Goal: Task Accomplishment & Management: Manage account settings

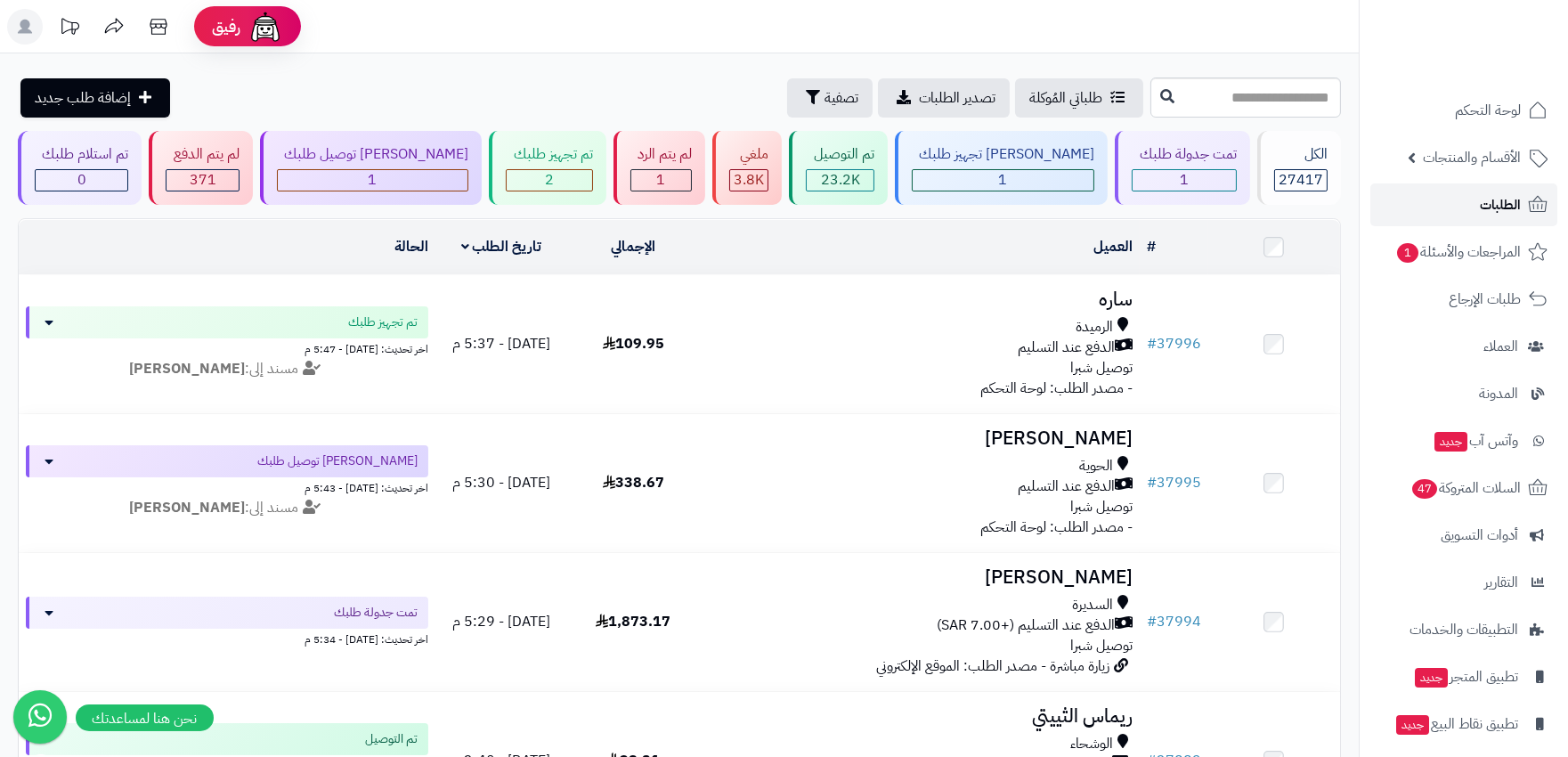
click at [1516, 199] on span "الطلبات" at bounding box center [1500, 205] width 41 height 25
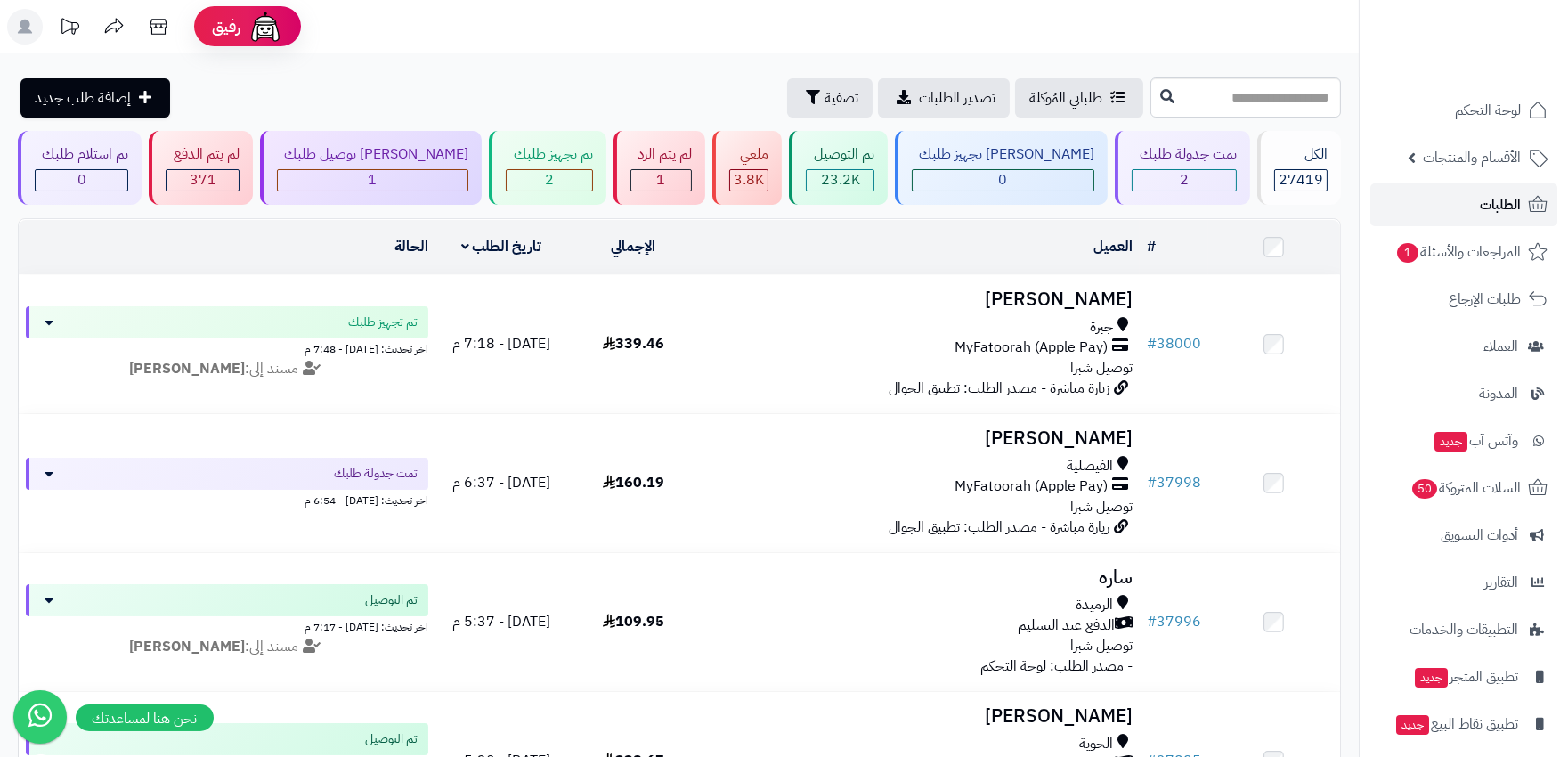
click at [1492, 199] on span "الطلبات" at bounding box center [1500, 205] width 41 height 25
click at [1517, 200] on span "الطلبات" at bounding box center [1500, 205] width 41 height 25
click at [1503, 194] on span "الطلبات" at bounding box center [1500, 205] width 41 height 25
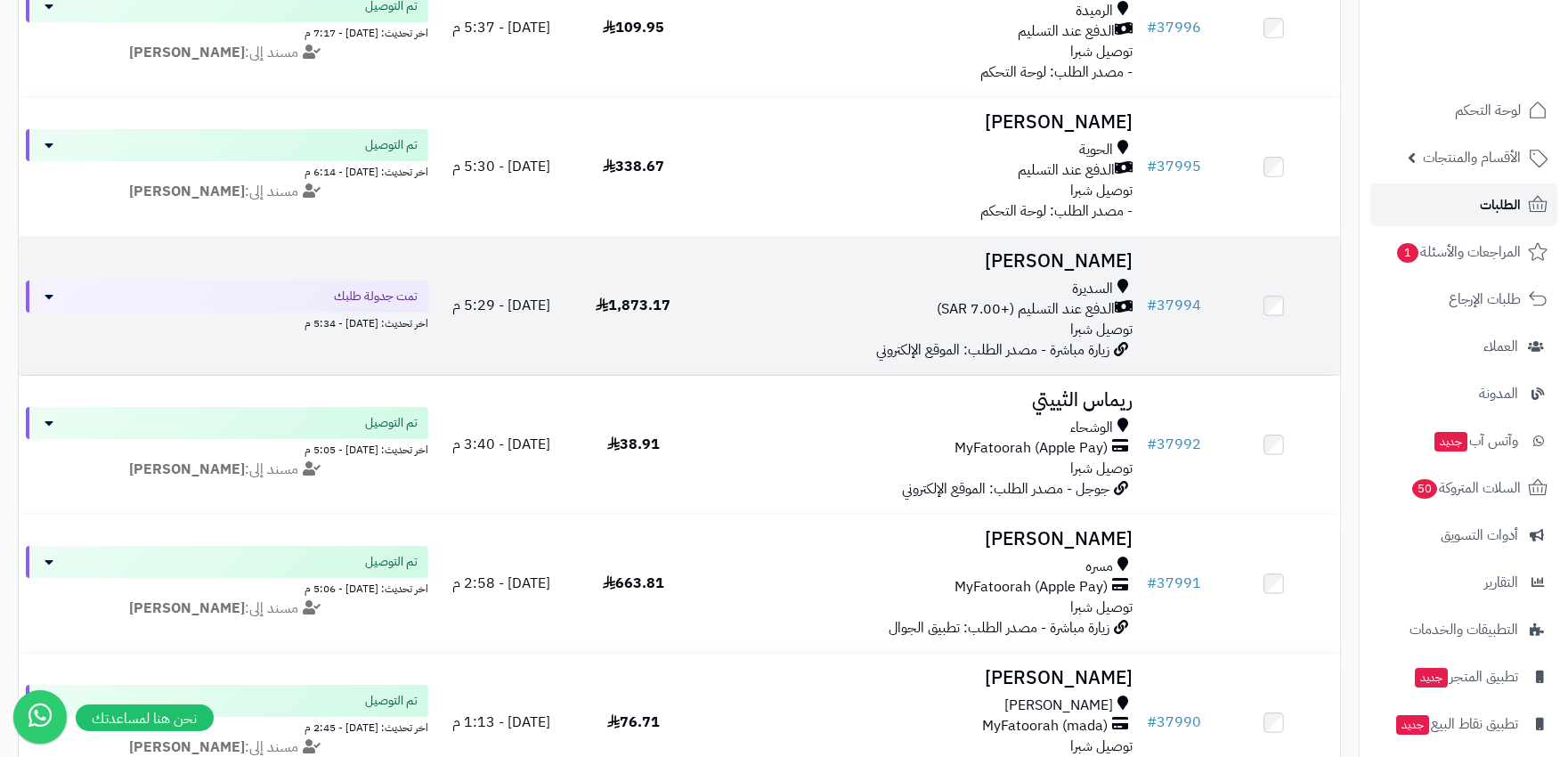
scroll to position [593, 0]
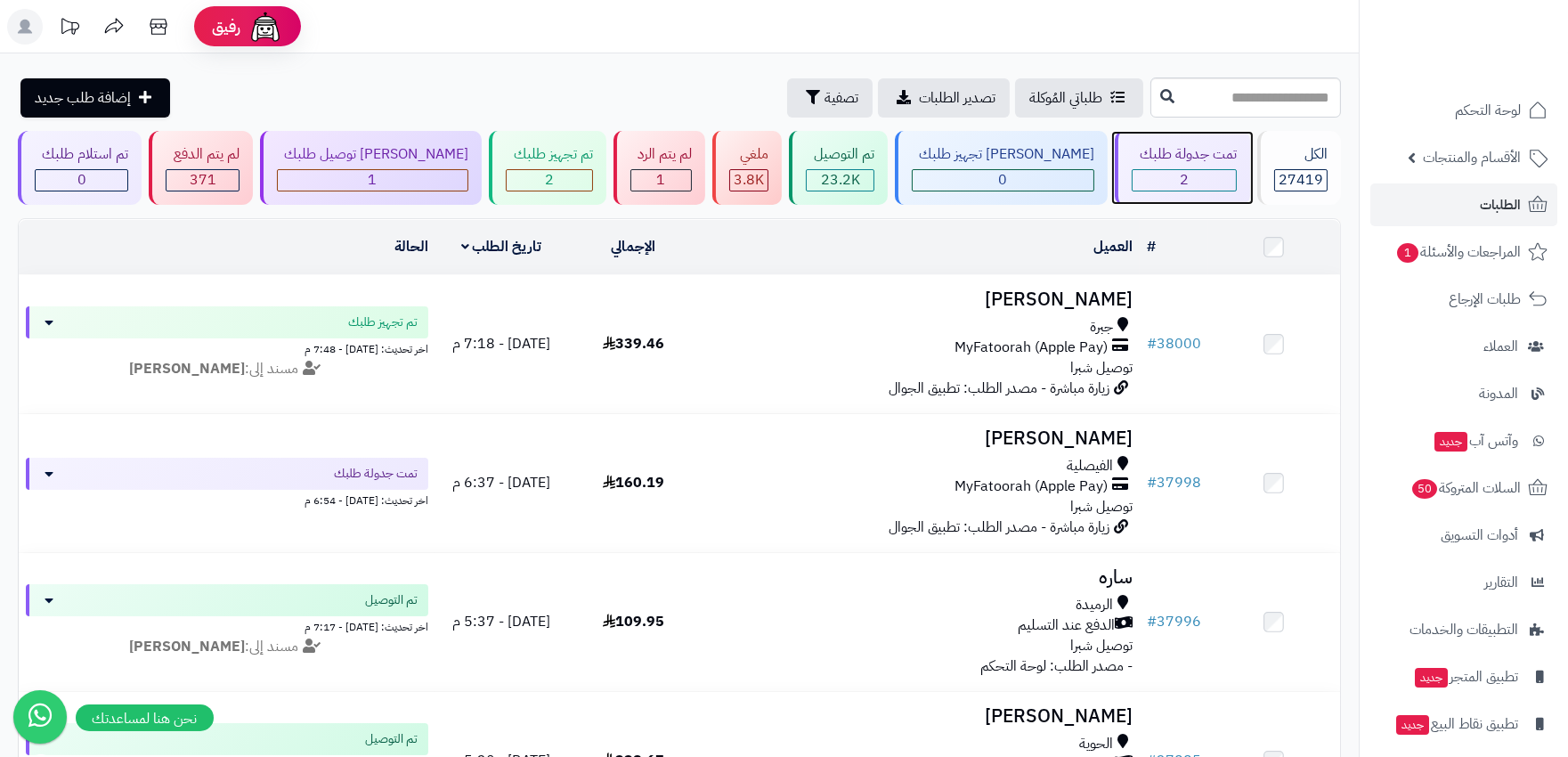
click at [1202, 179] on div "2" at bounding box center [1183, 180] width 102 height 20
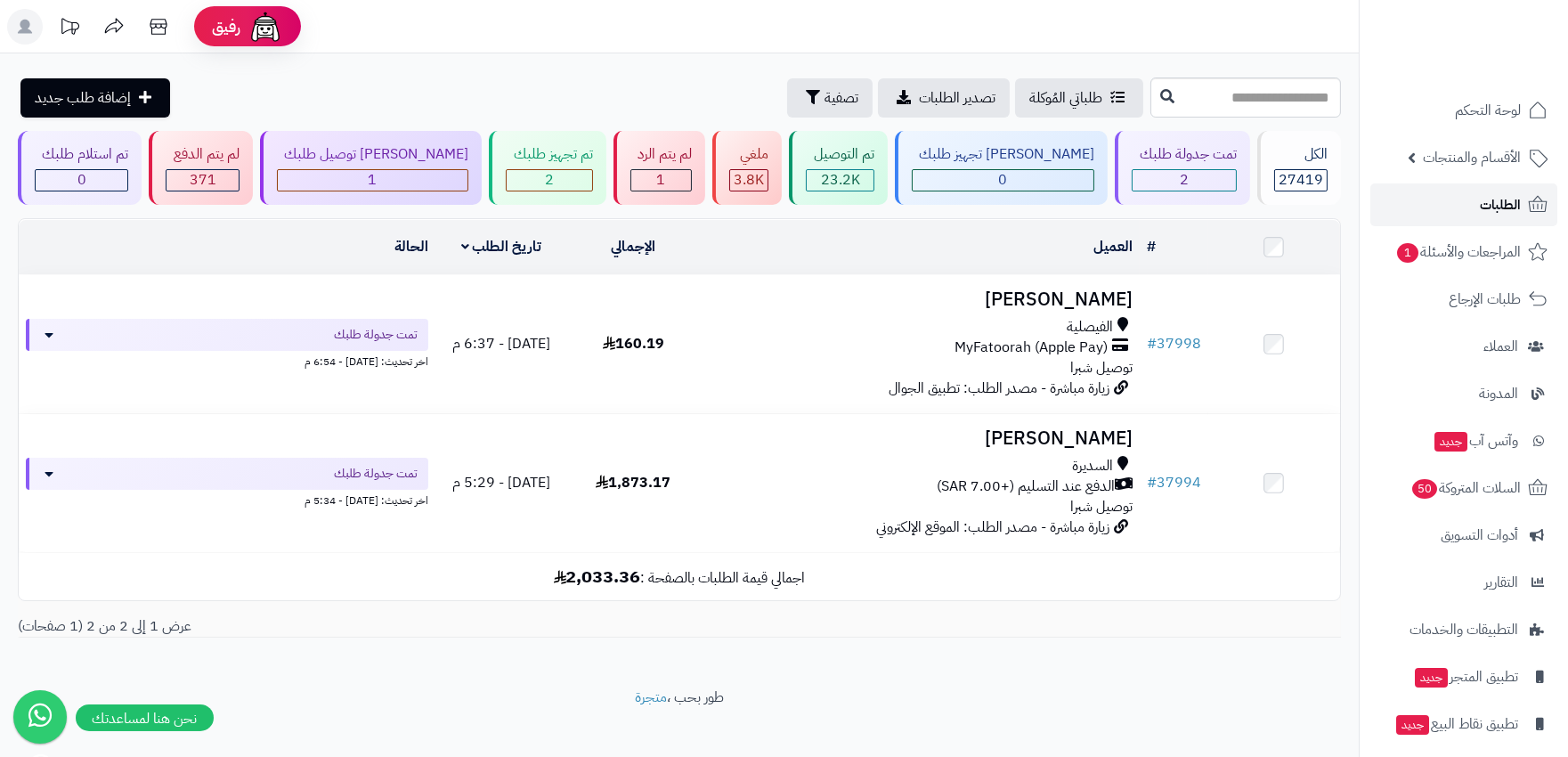
click at [1452, 198] on link "الطلبات" at bounding box center [1463, 205] width 187 height 42
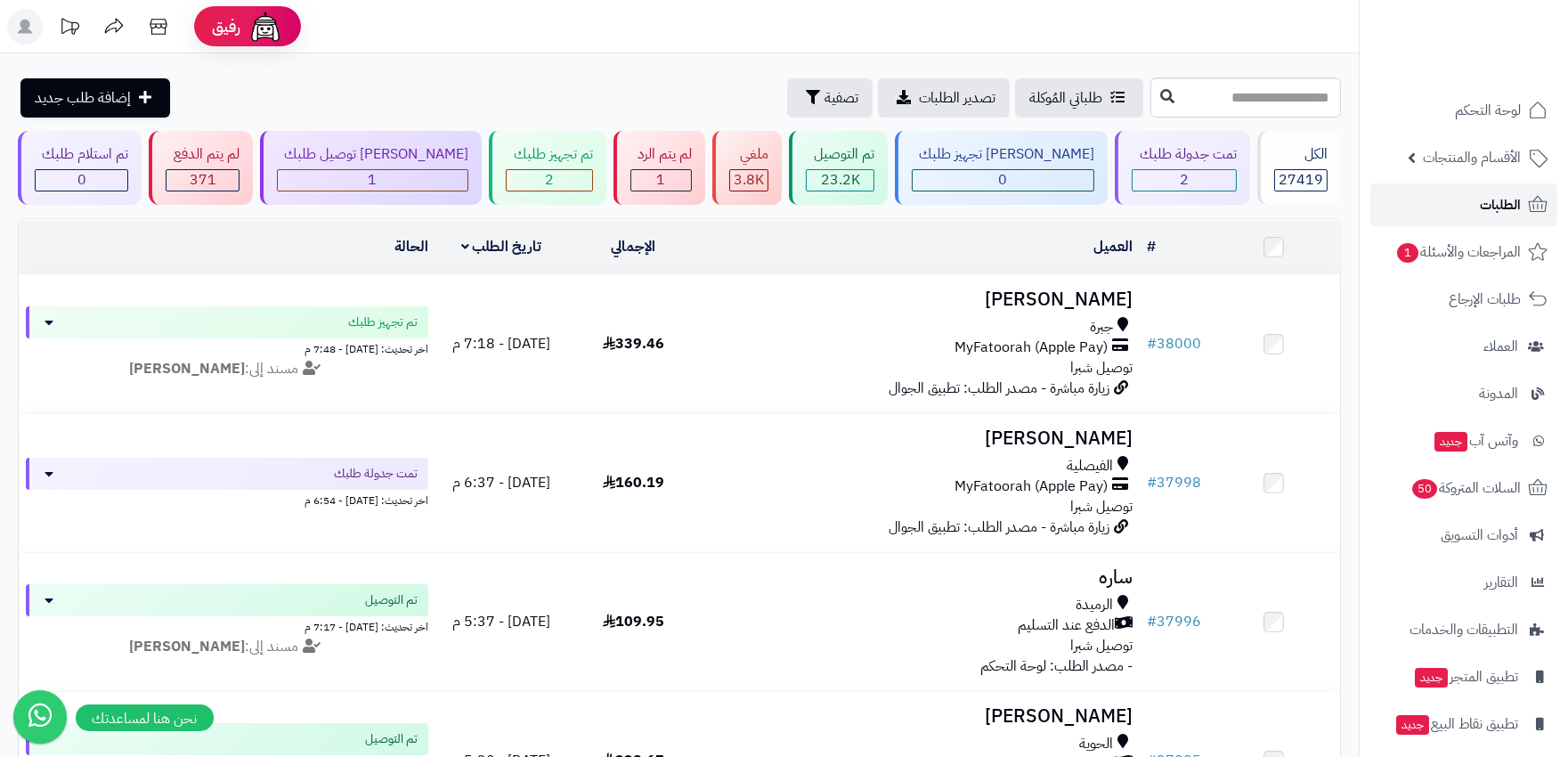
click at [1498, 193] on span "الطلبات" at bounding box center [1500, 205] width 41 height 25
click at [1479, 214] on link "الطلبات" at bounding box center [1463, 205] width 187 height 42
click at [1474, 185] on link "الطلبات" at bounding box center [1463, 205] width 187 height 42
